Goal: Information Seeking & Learning: Learn about a topic

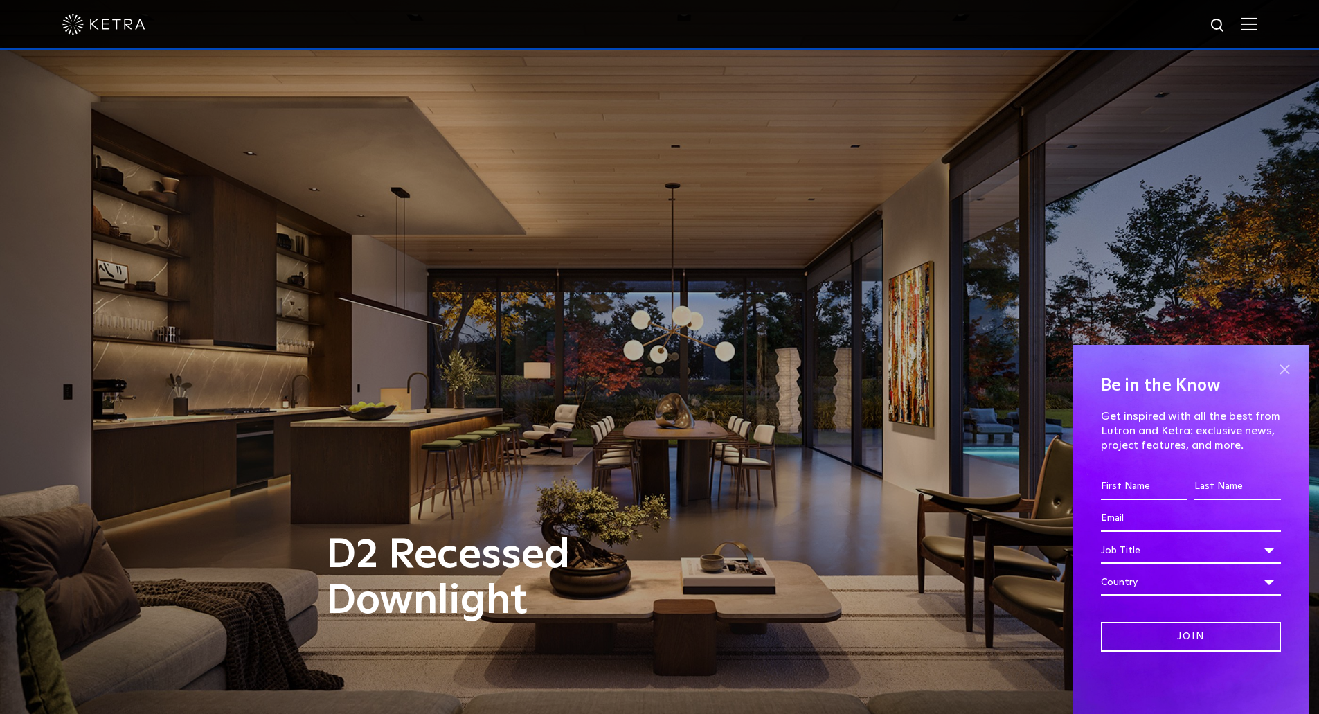
click at [1286, 362] on span at bounding box center [1284, 369] width 21 height 21
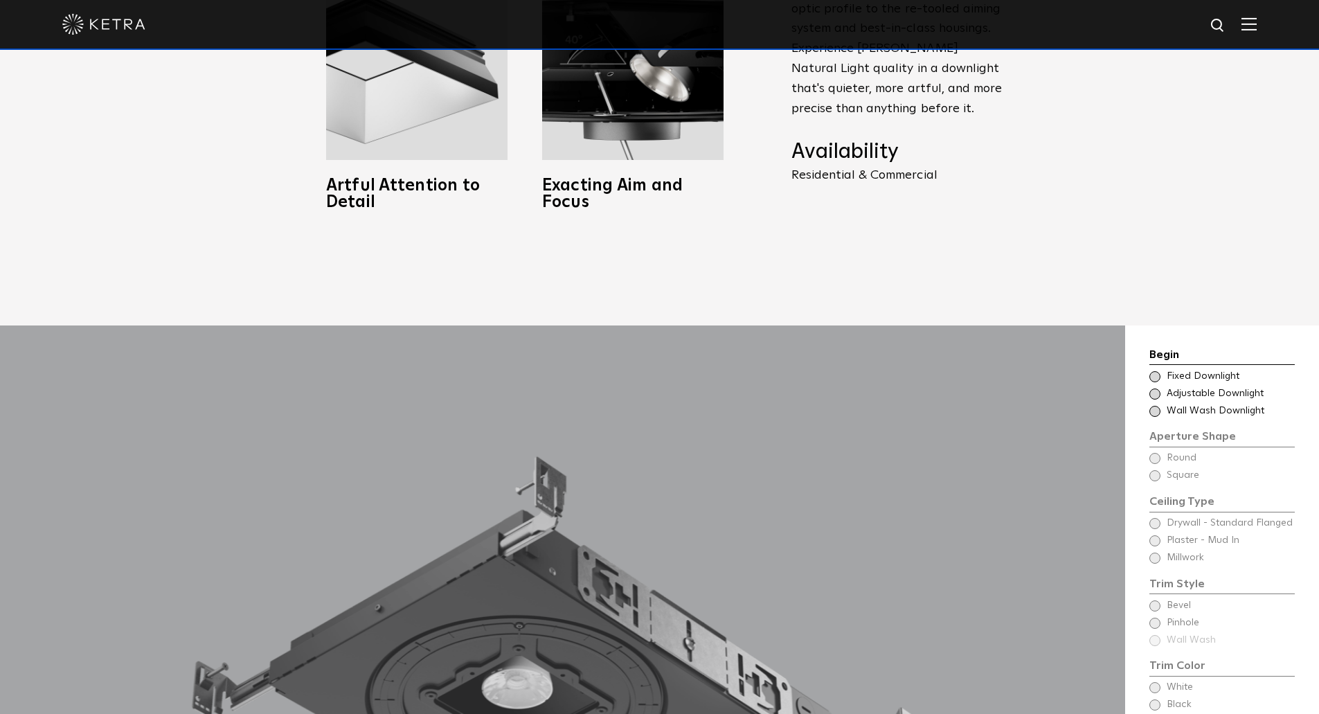
scroll to position [1247, 0]
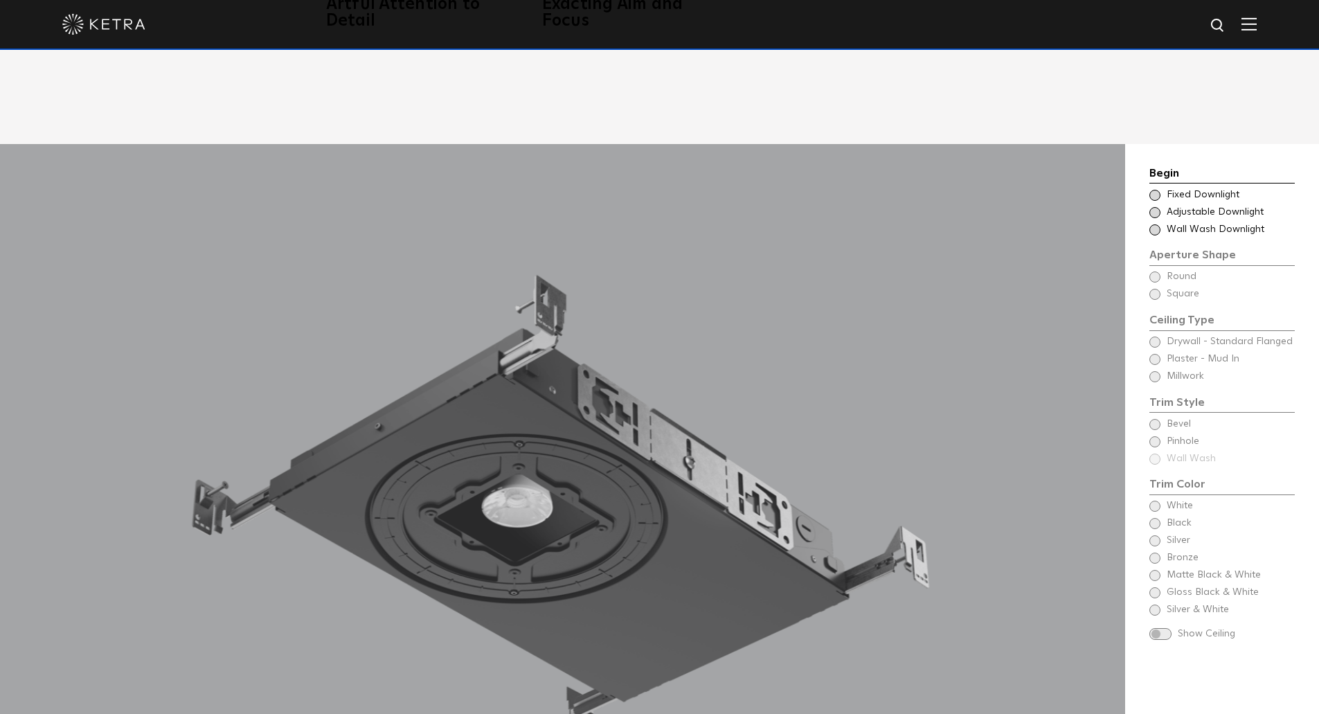
click at [1156, 190] on span at bounding box center [1155, 195] width 11 height 11
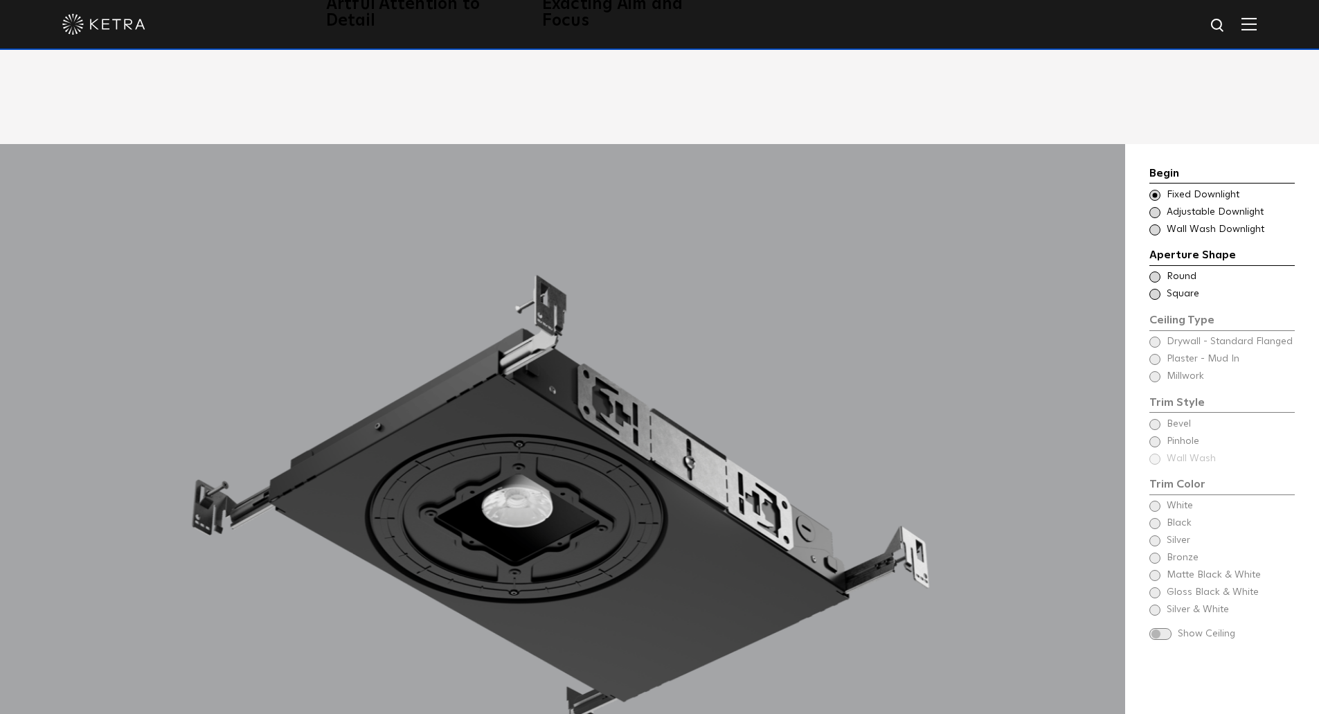
click at [1152, 271] on span at bounding box center [1155, 276] width 11 height 11
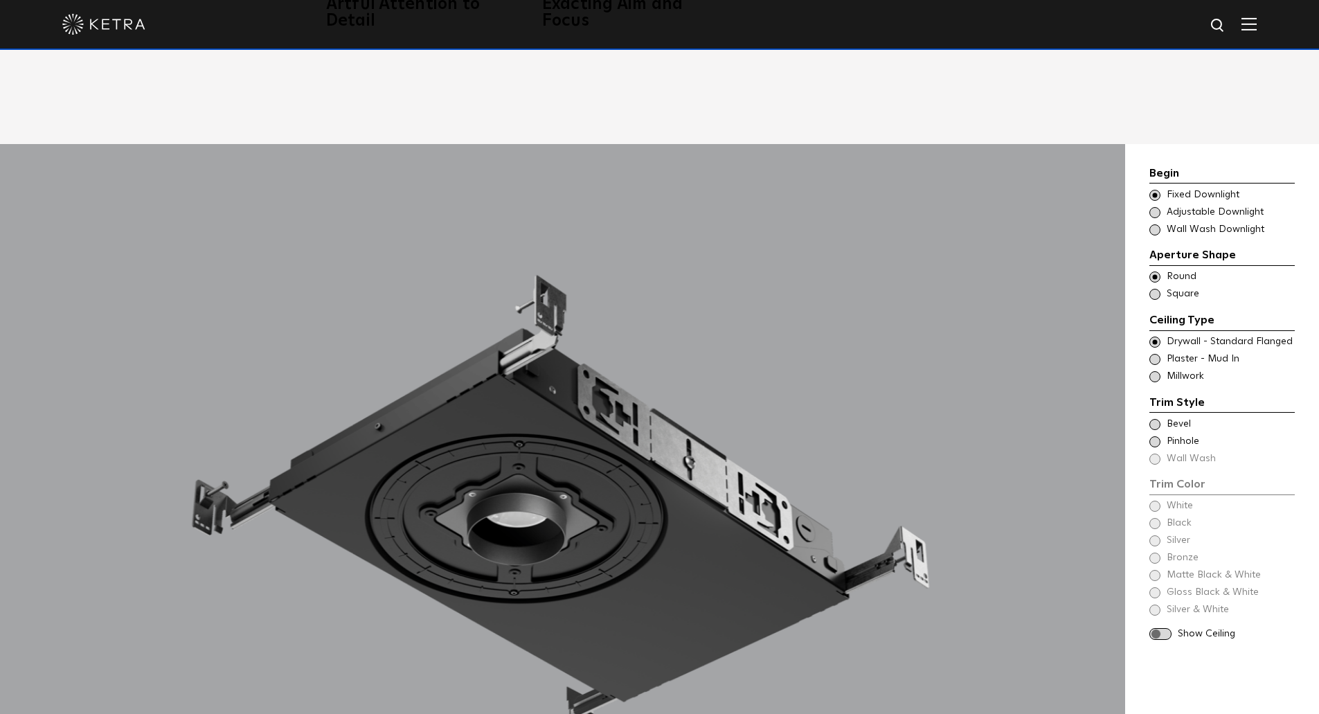
click at [1157, 289] on span at bounding box center [1155, 294] width 11 height 11
click at [1159, 270] on div "Ceiling Type Round Drywall - Standard Flanged Round" at bounding box center [1222, 277] width 145 height 14
click at [1156, 371] on span at bounding box center [1155, 376] width 11 height 11
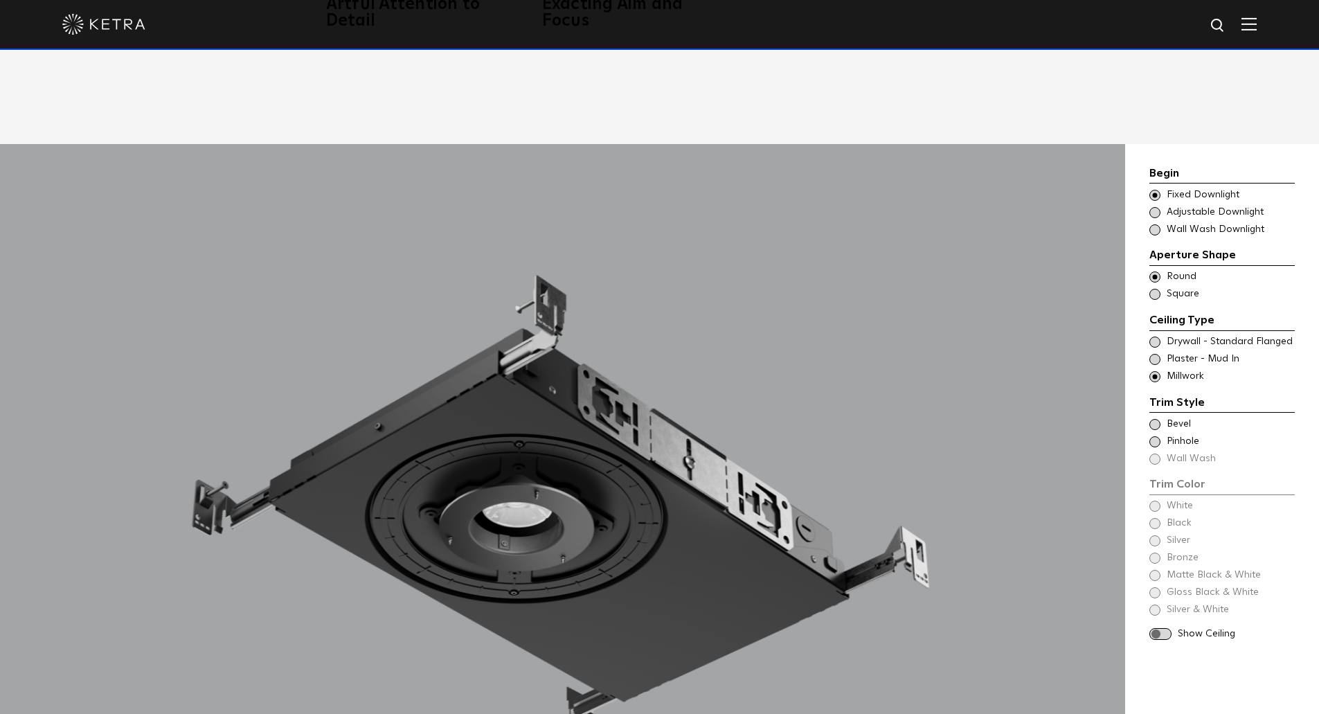
click at [1152, 337] on span at bounding box center [1155, 342] width 11 height 11
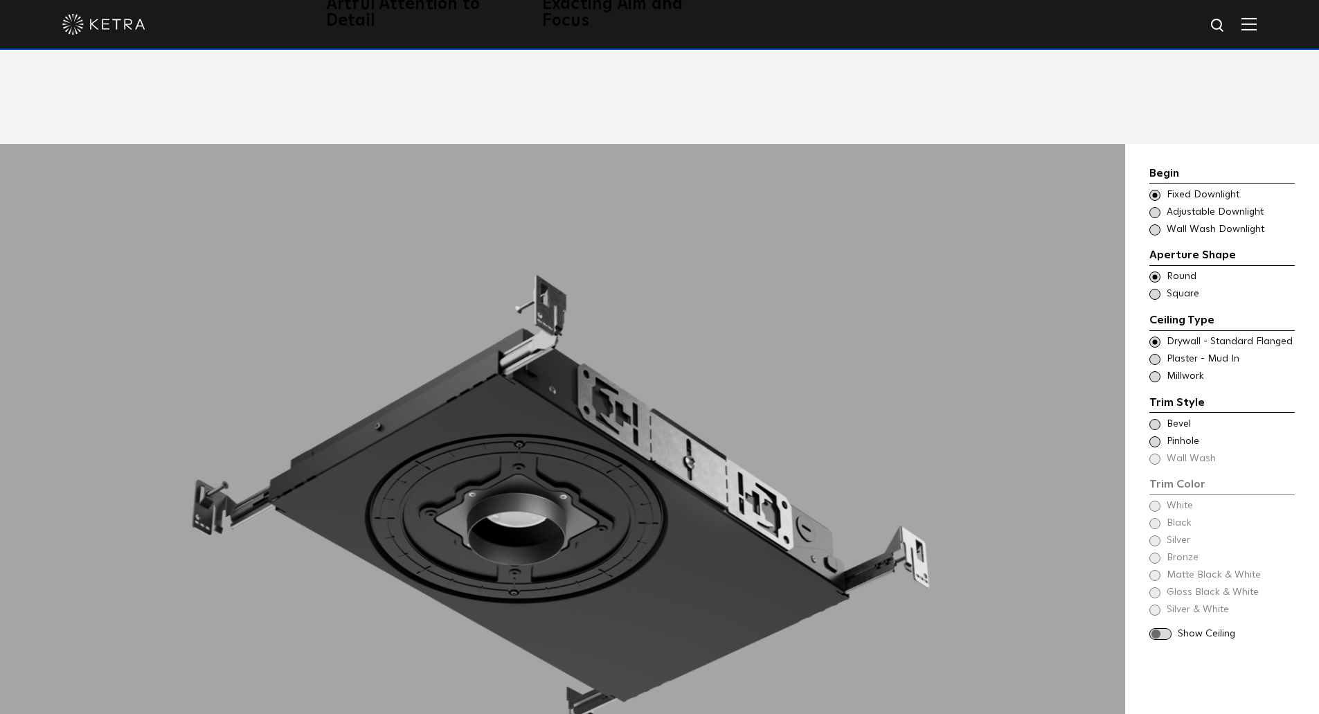
click at [1158, 371] on span at bounding box center [1155, 376] width 11 height 11
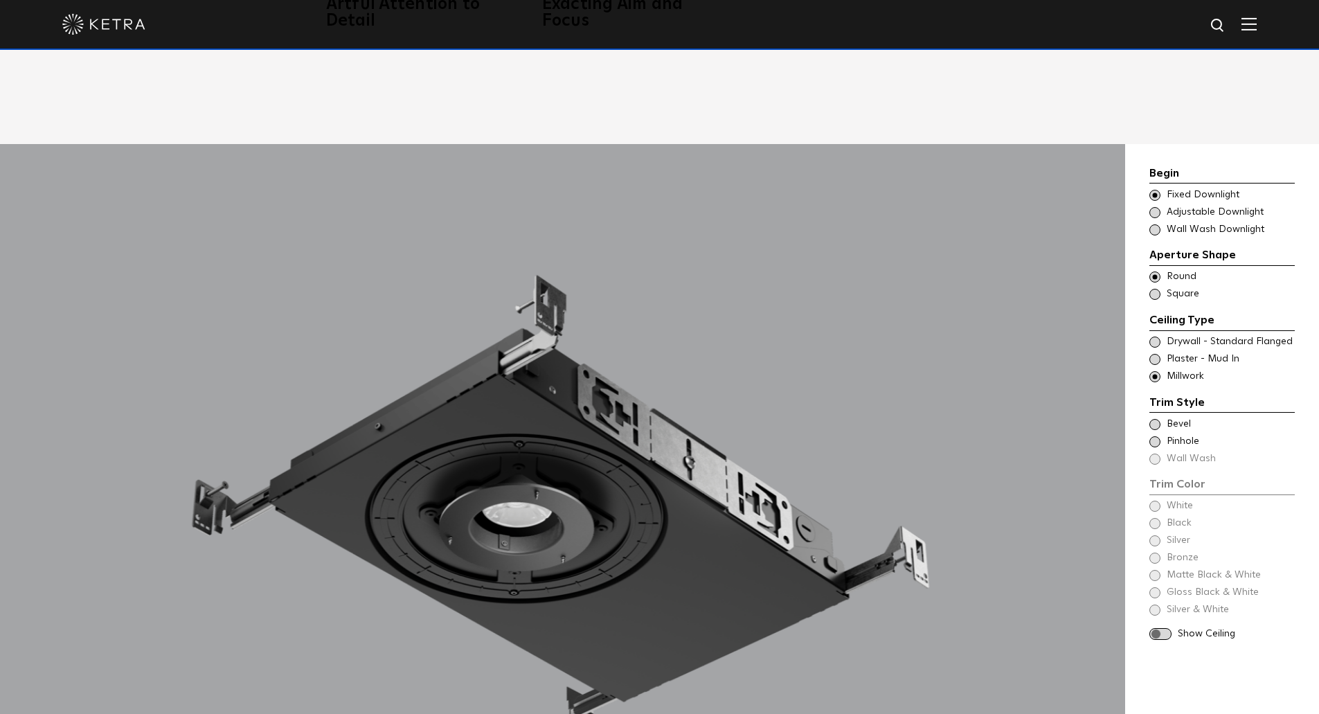
click at [1158, 354] on span at bounding box center [1155, 359] width 11 height 11
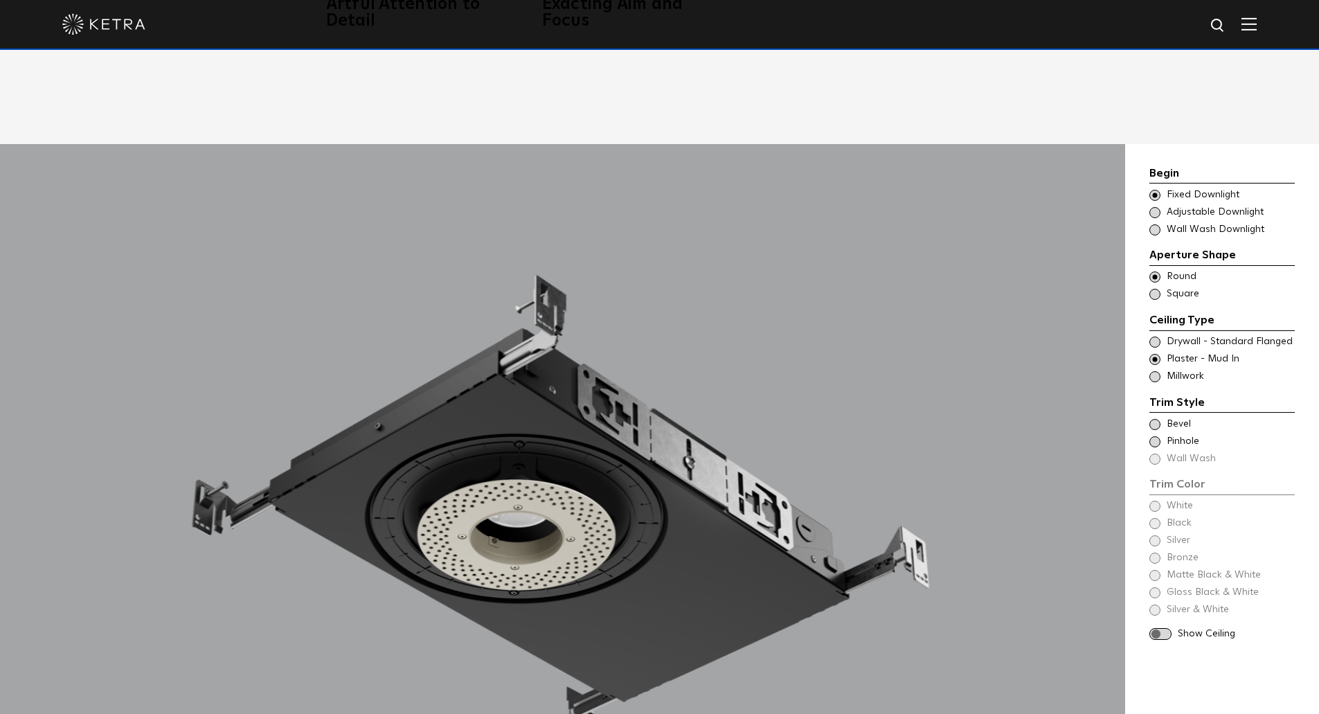
click at [1158, 335] on div "Trim Style - Round - Flanged Wall Wash - Round - Flanged - Disabled Drywall - S…" at bounding box center [1222, 342] width 145 height 14
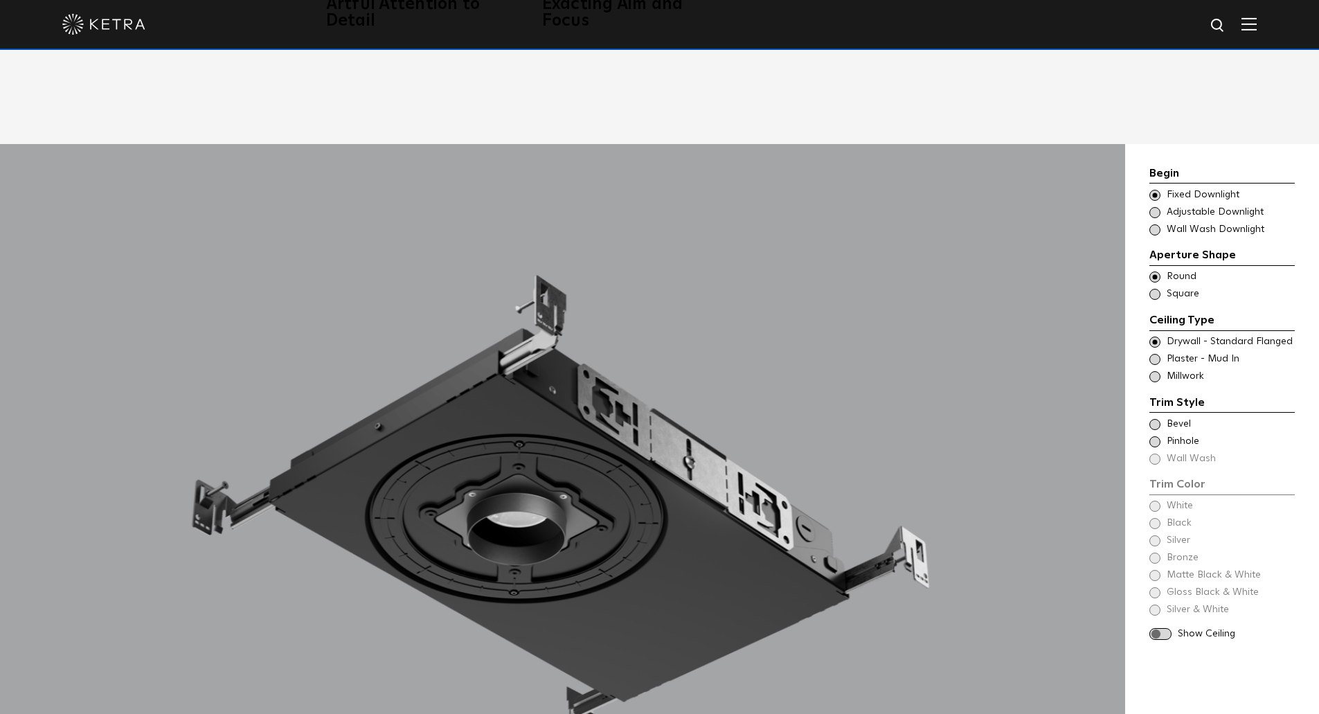
scroll to position [1316, 0]
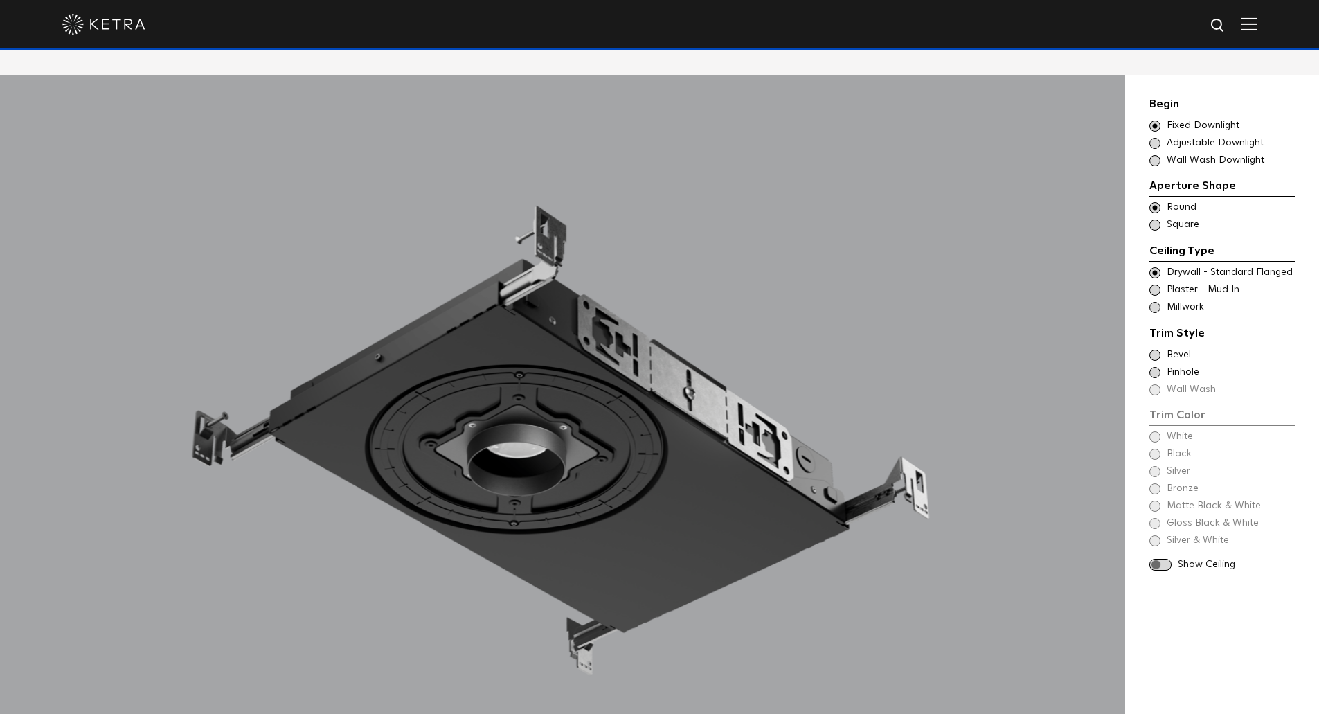
click at [1167, 559] on span at bounding box center [1161, 565] width 22 height 12
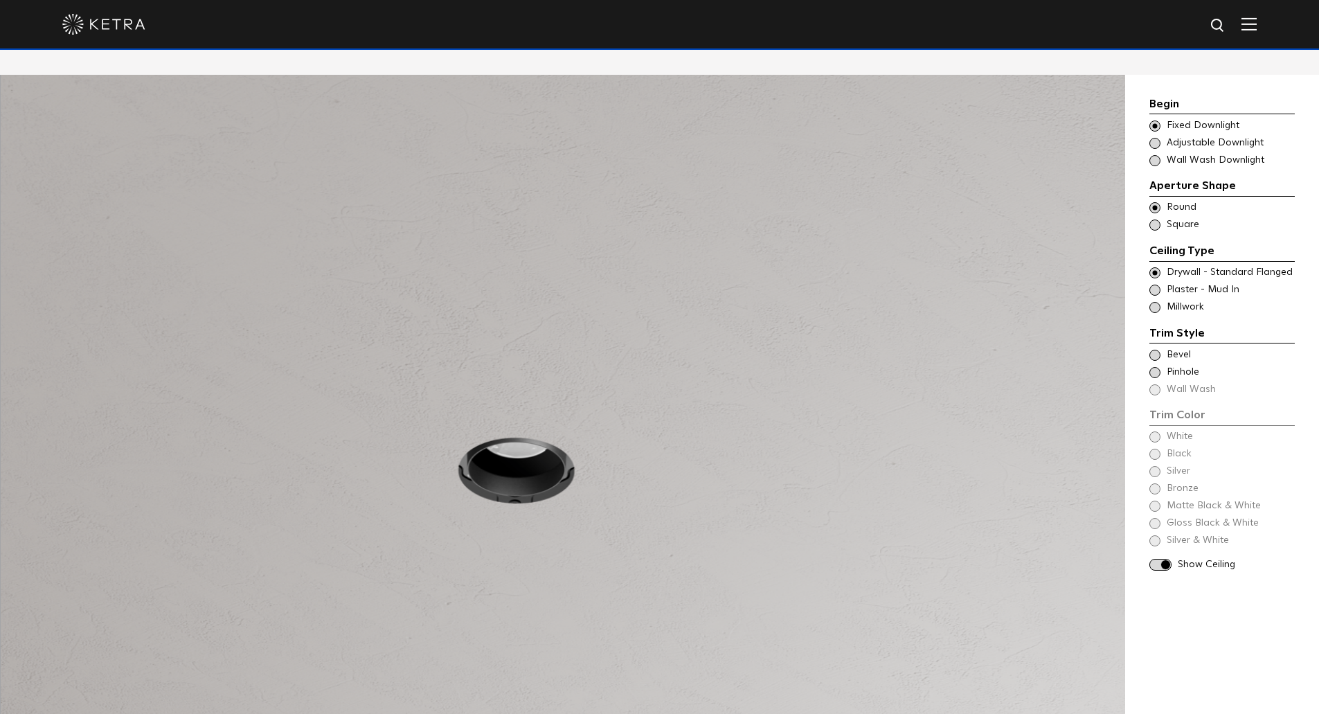
click at [1158, 350] on span at bounding box center [1155, 355] width 11 height 11
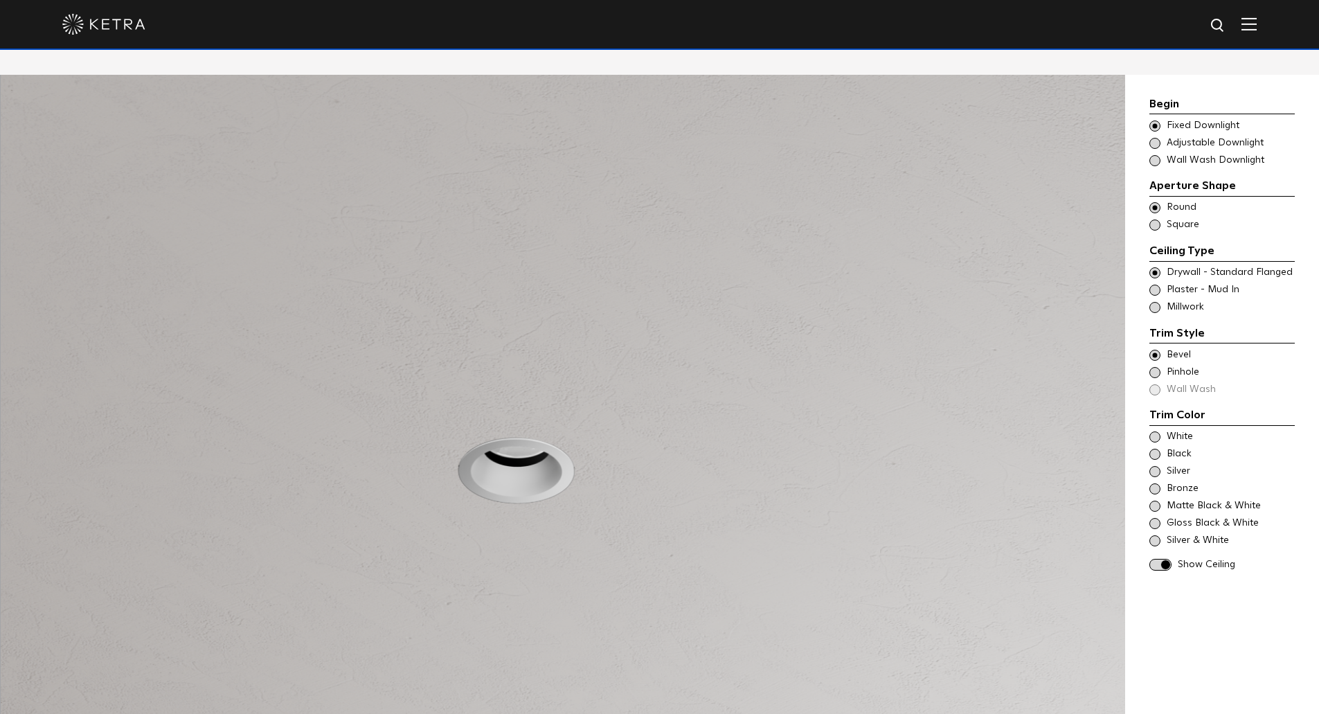
click at [1161, 366] on div "Trim Color - Round - Pinhole - Flanged [GEOGRAPHIC_DATA]" at bounding box center [1222, 373] width 145 height 14
click at [1156, 350] on span at bounding box center [1155, 355] width 11 height 11
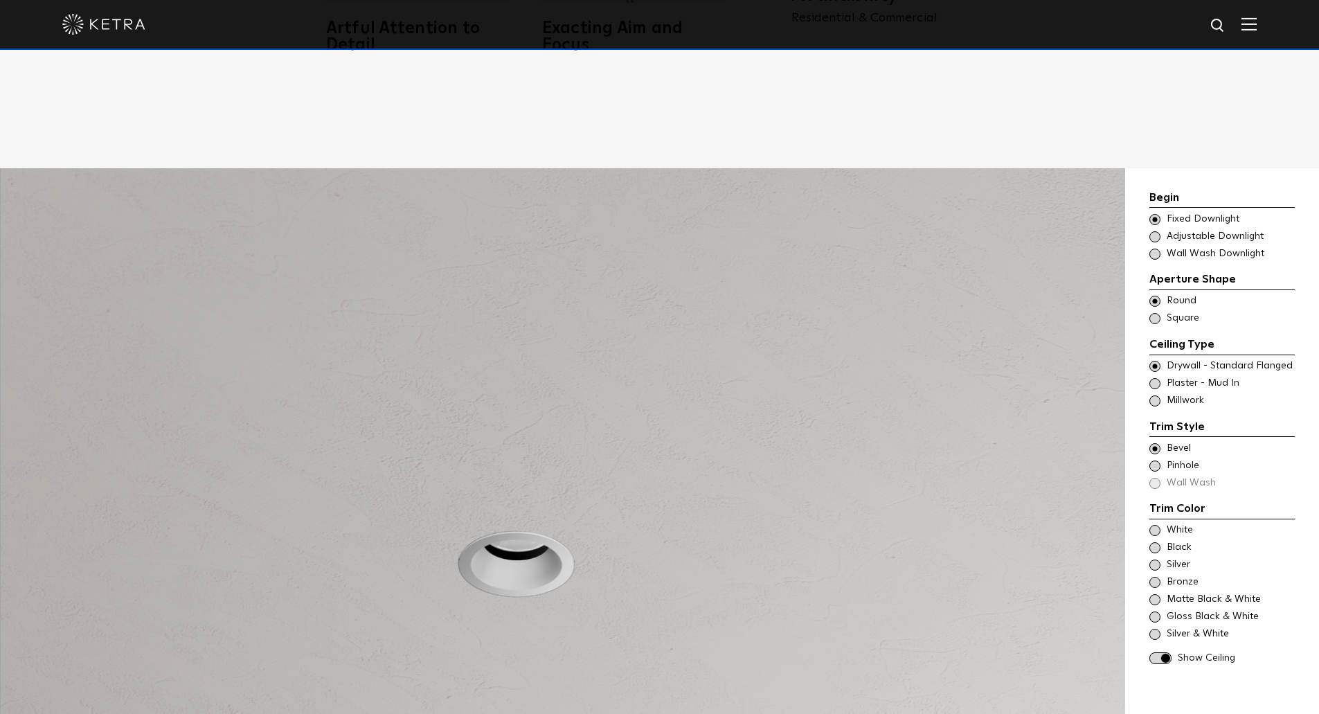
scroll to position [1247, 0]
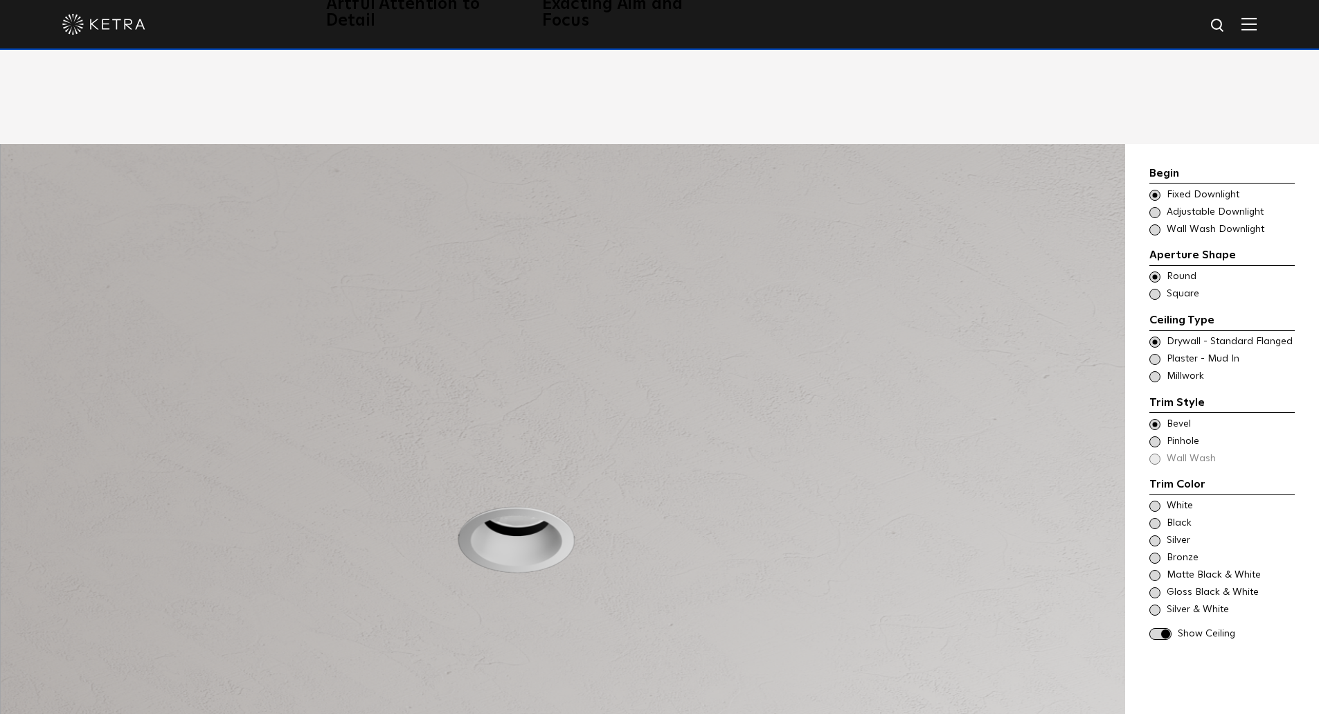
click at [1167, 287] on span "Square" at bounding box center [1230, 294] width 127 height 14
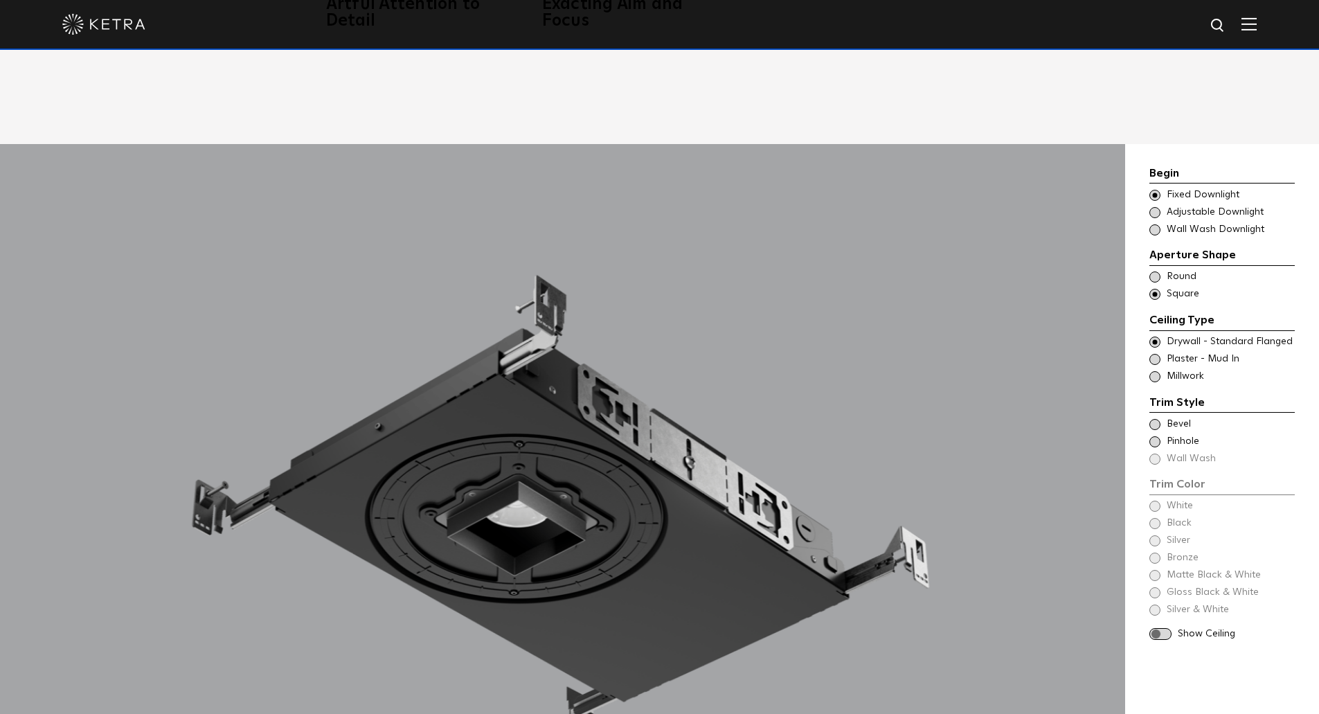
click at [1166, 628] on span at bounding box center [1161, 634] width 22 height 12
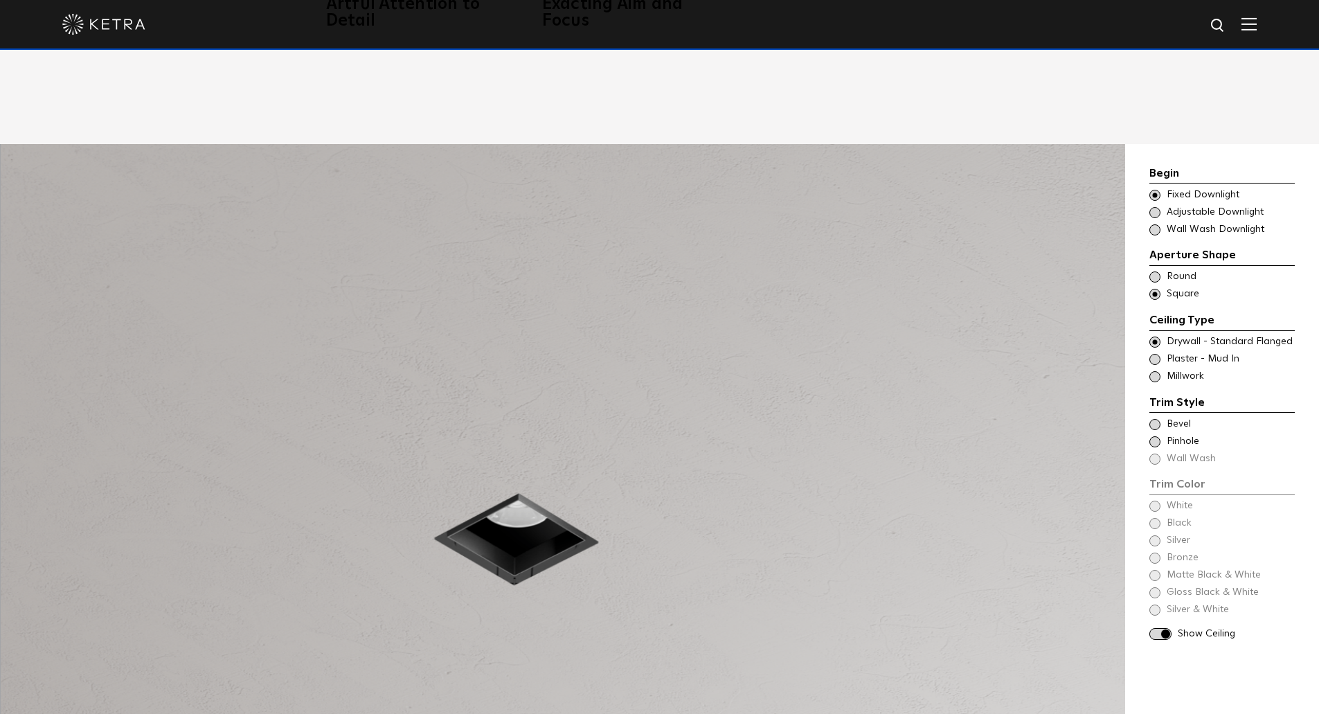
click at [1156, 271] on span at bounding box center [1155, 276] width 11 height 11
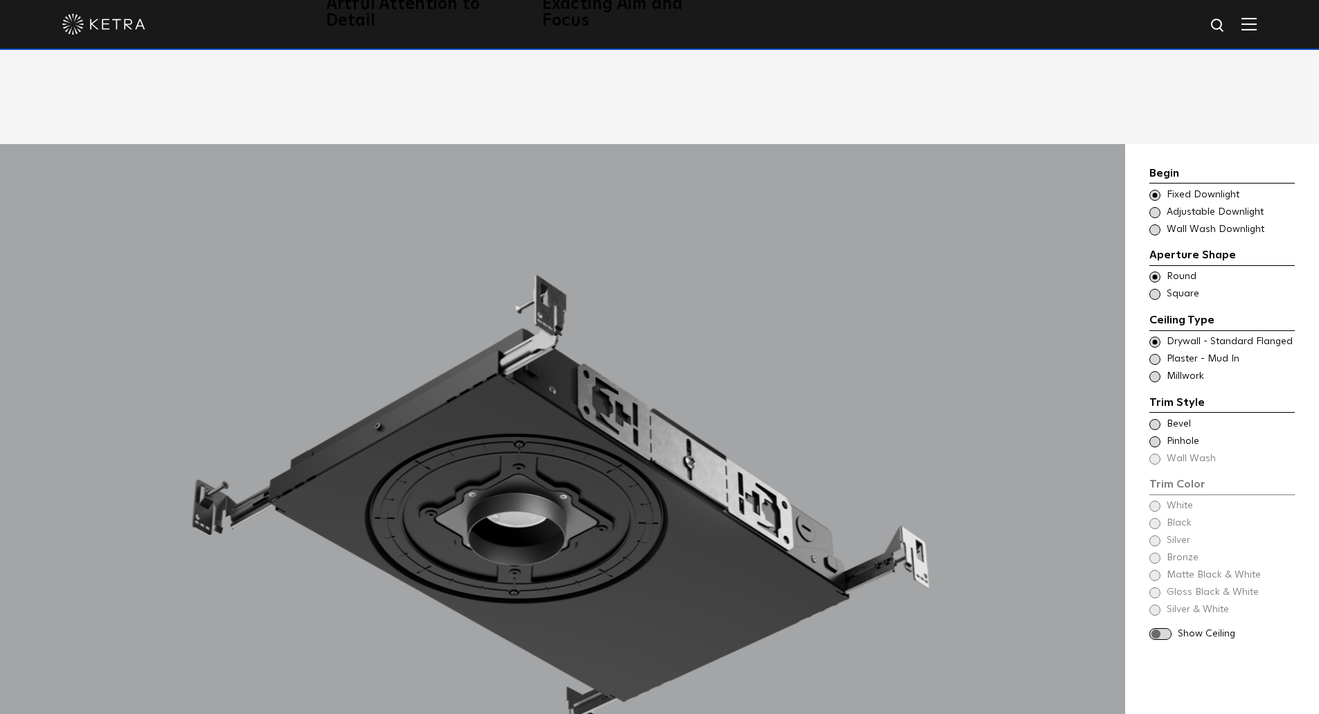
click at [1169, 628] on span at bounding box center [1161, 634] width 22 height 12
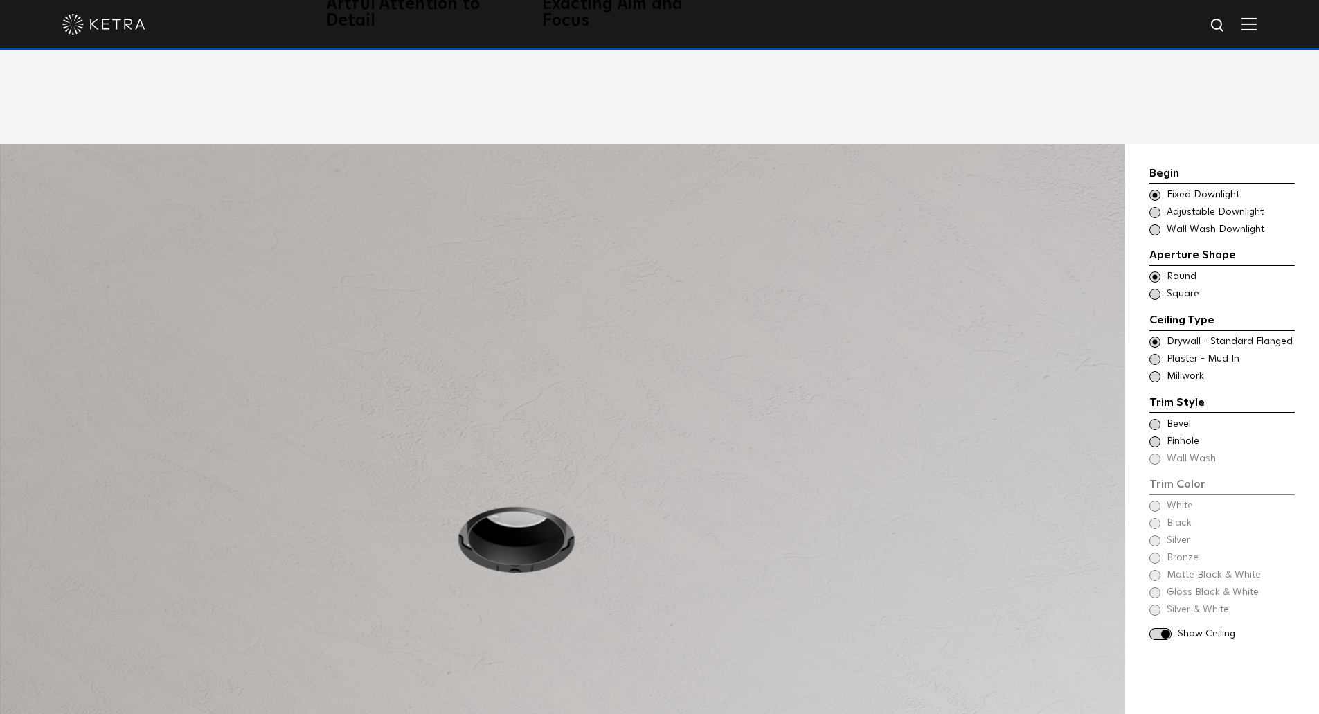
click at [1157, 354] on span at bounding box center [1155, 359] width 11 height 11
click at [1161, 370] on div "Trim Style - Round - Flangeless - Millwork Square - Millwork,Wall Wash - Round …" at bounding box center [1222, 377] width 145 height 14
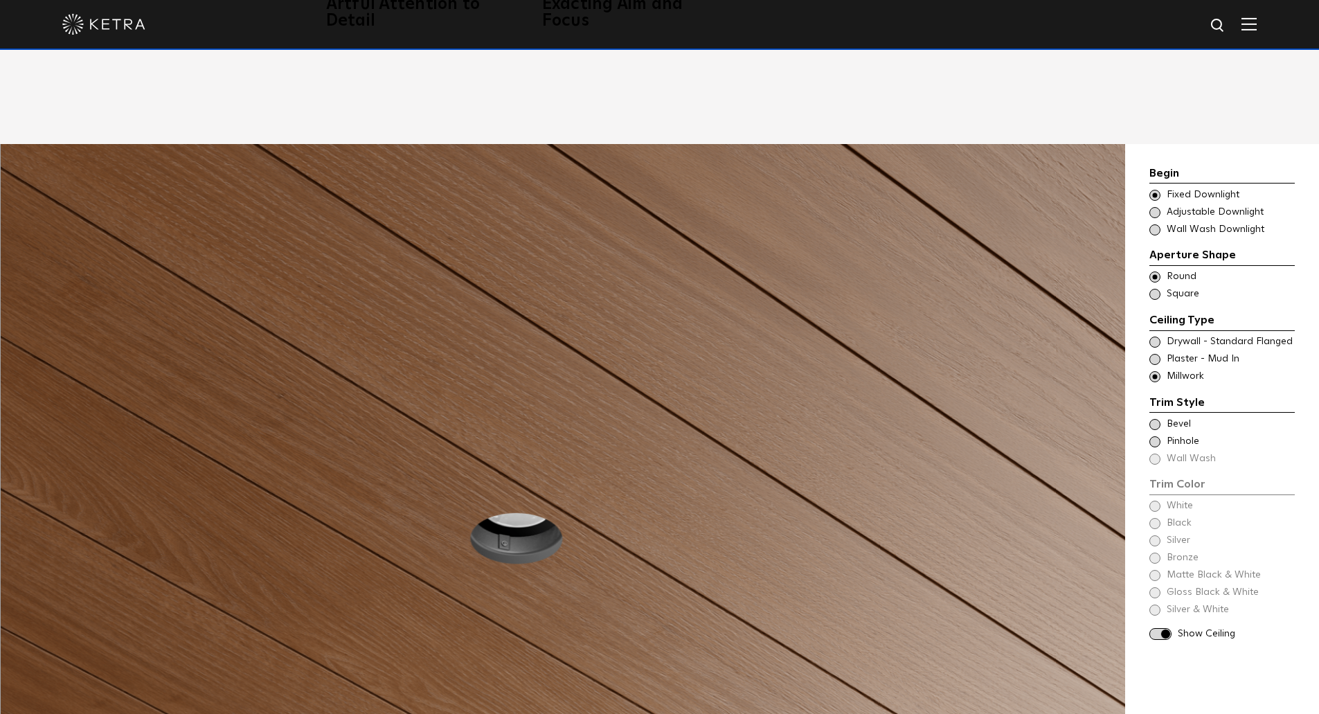
click at [1163, 335] on div "Trim Style - Round - Flanged Wall Wash - Round - Flanged - Disabled Drywall - S…" at bounding box center [1222, 342] width 145 height 14
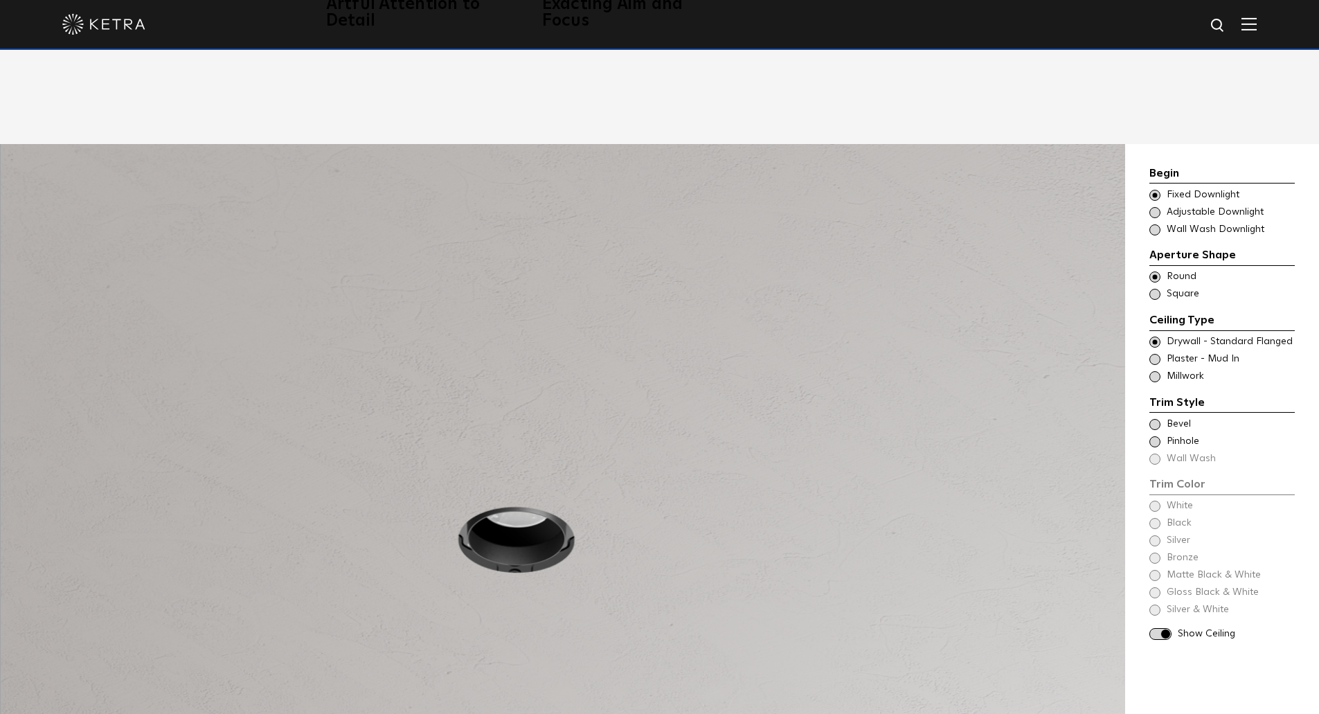
click at [1160, 418] on div "Trim Color - Round - Flanged Bevel" at bounding box center [1222, 425] width 145 height 14
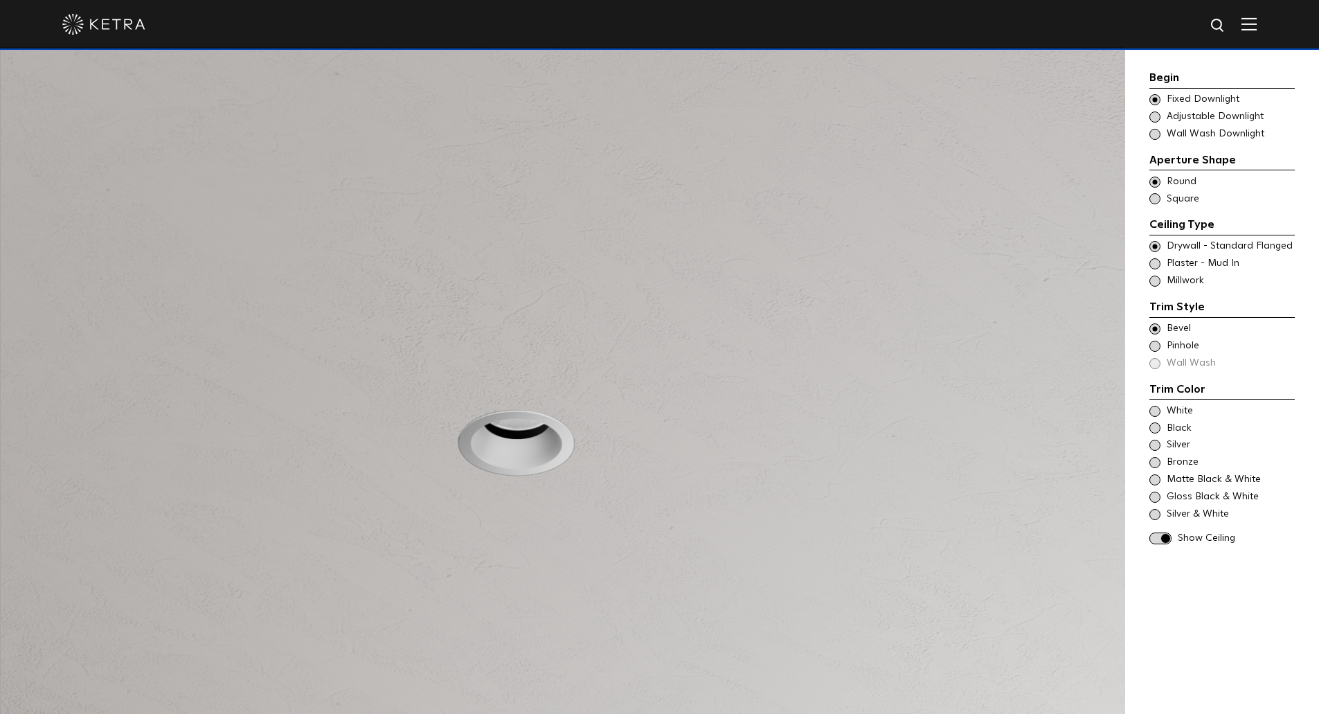
scroll to position [1385, 0]
click at [1157, 430] on span at bounding box center [1155, 427] width 11 height 11
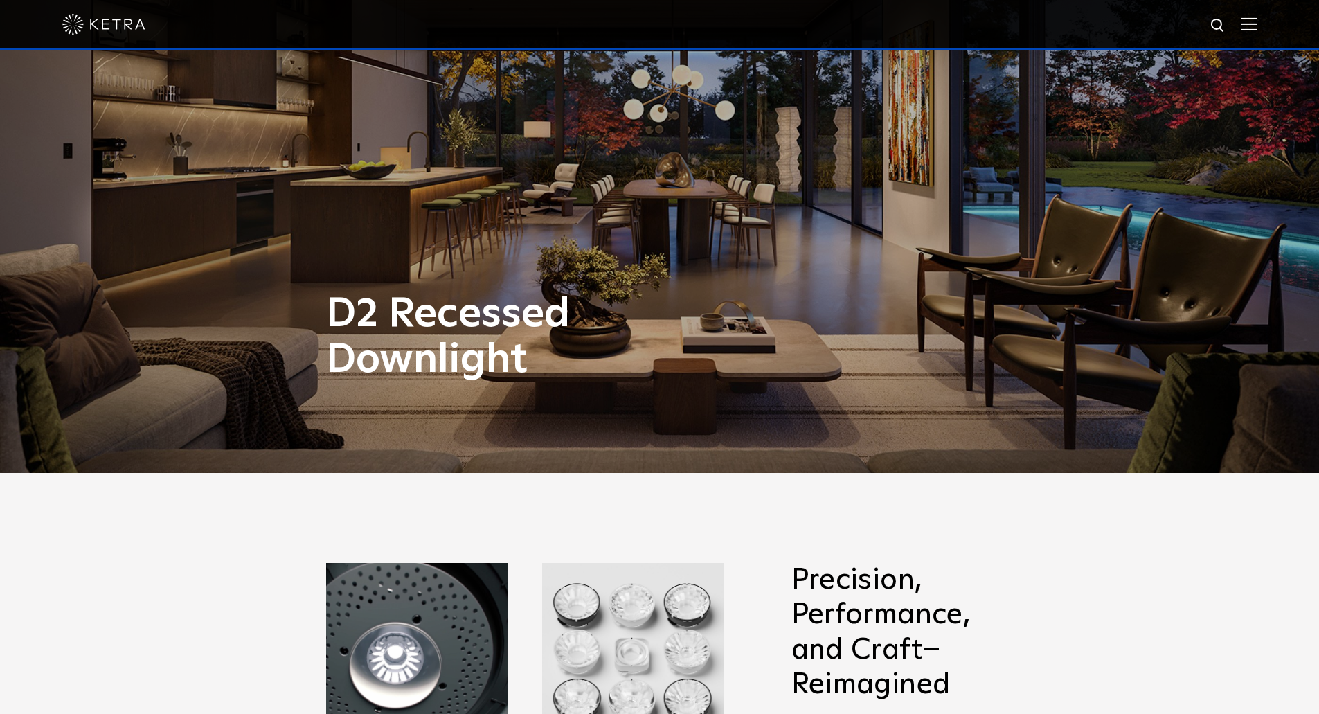
scroll to position [0, 0]
